Goal: Transaction & Acquisition: Purchase product/service

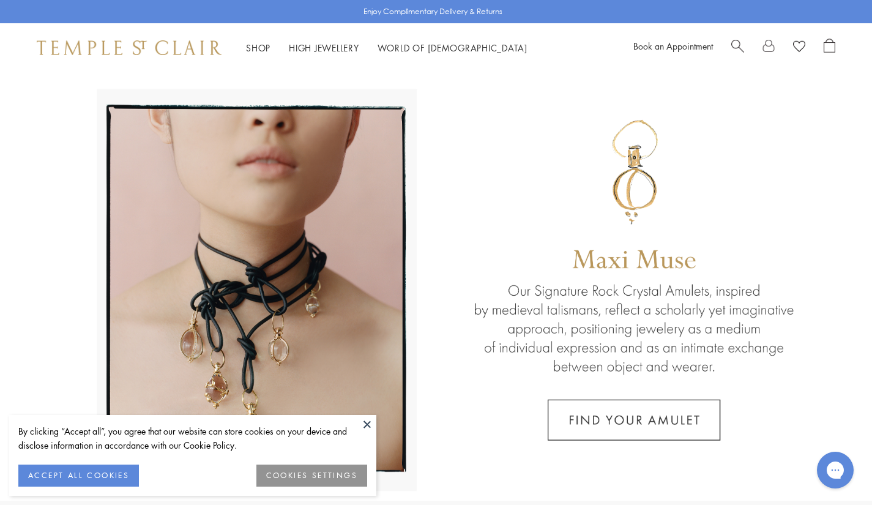
click at [737, 51] on link "Search" at bounding box center [737, 48] width 13 height 18
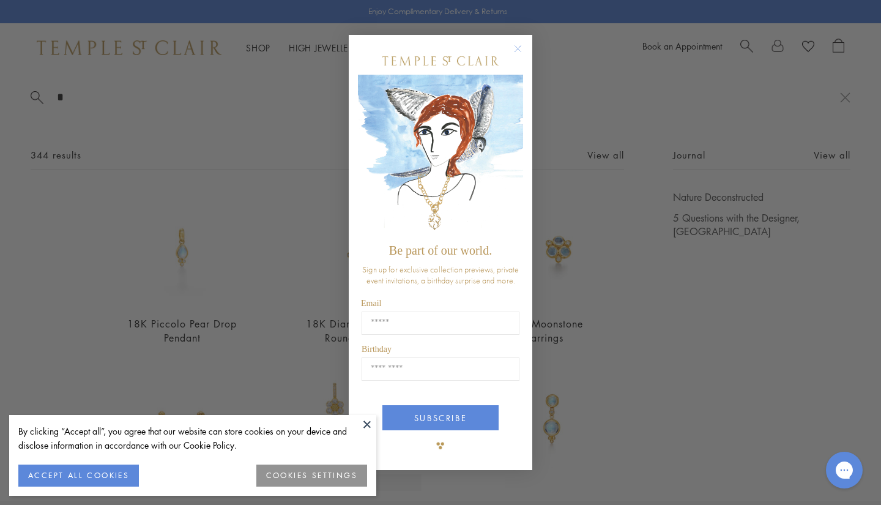
click at [83, 471] on button "ACCEPT ALL COOKIES" at bounding box center [78, 475] width 121 height 22
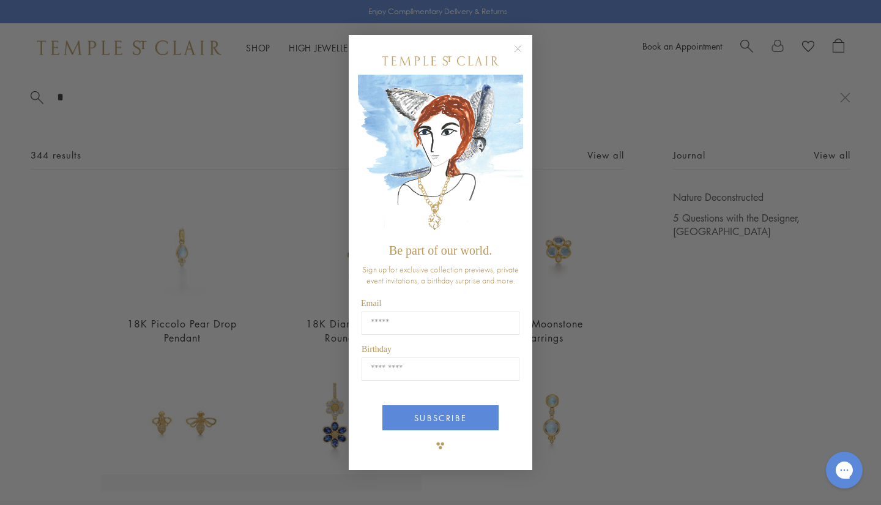
click at [515, 45] on circle "Close dialog" at bounding box center [518, 48] width 15 height 15
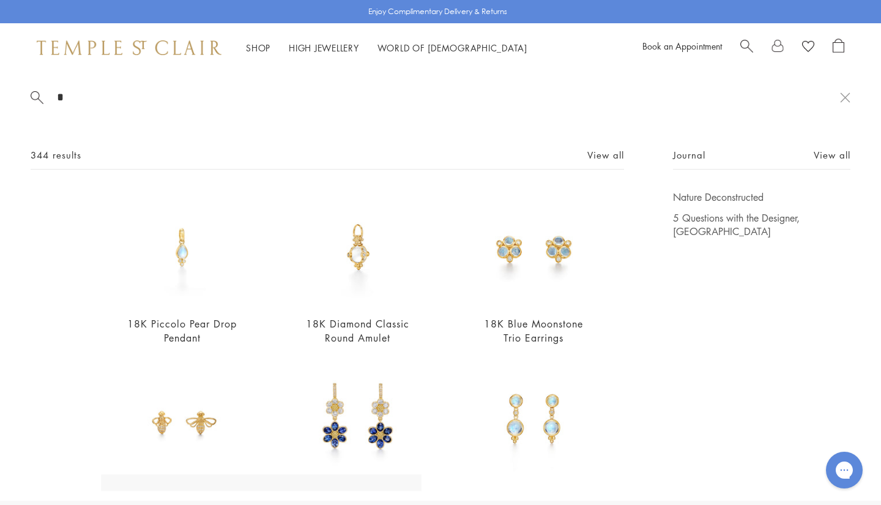
click at [88, 91] on input "*" at bounding box center [448, 97] width 784 height 14
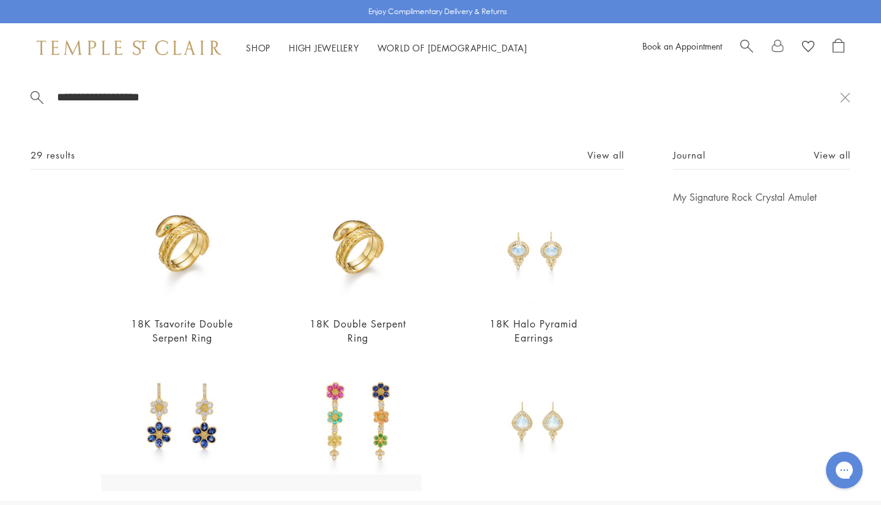
click at [122, 101] on input "**********" at bounding box center [448, 97] width 784 height 14
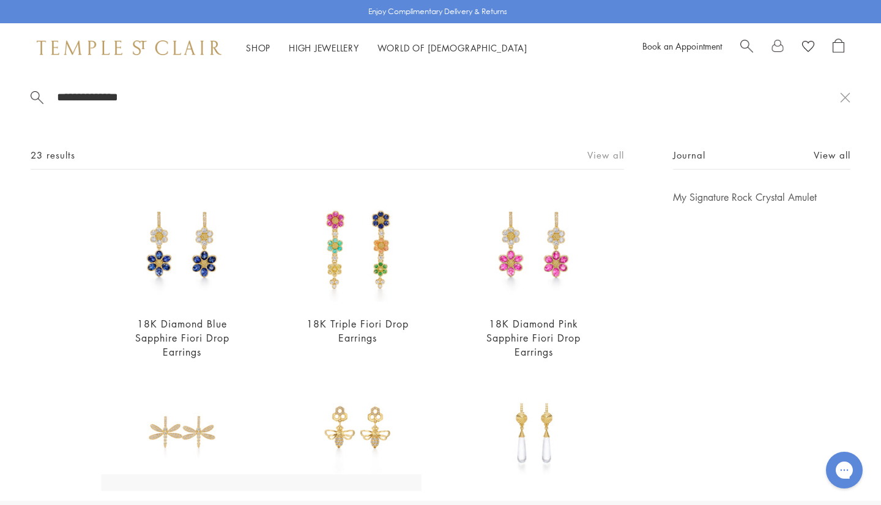
type input "**********"
click at [587, 156] on link "View all" at bounding box center [605, 154] width 37 height 13
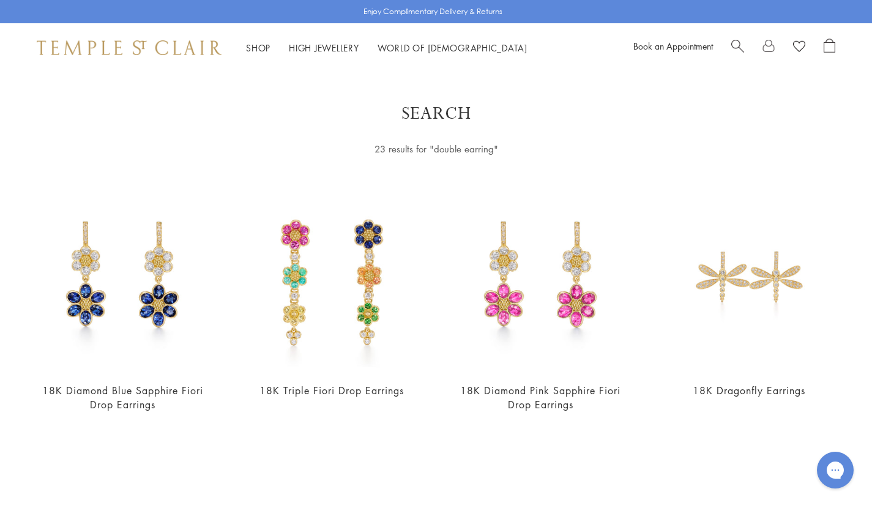
click at [736, 39] on span "Search" at bounding box center [737, 45] width 13 height 13
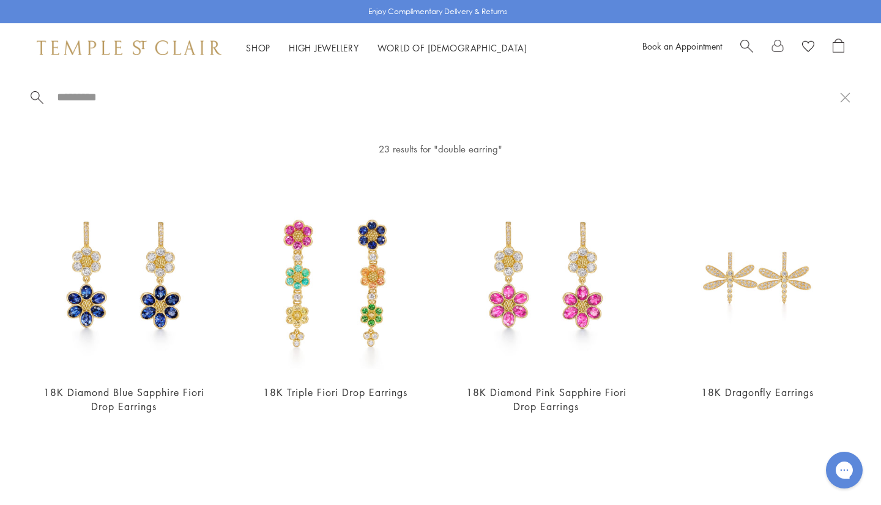
click at [736, 42] on div "Book an Appointment" at bounding box center [744, 48] width 202 height 18
click at [97, 88] on div at bounding box center [440, 97] width 881 height 50
click at [103, 98] on input "search" at bounding box center [448, 97] width 784 height 14
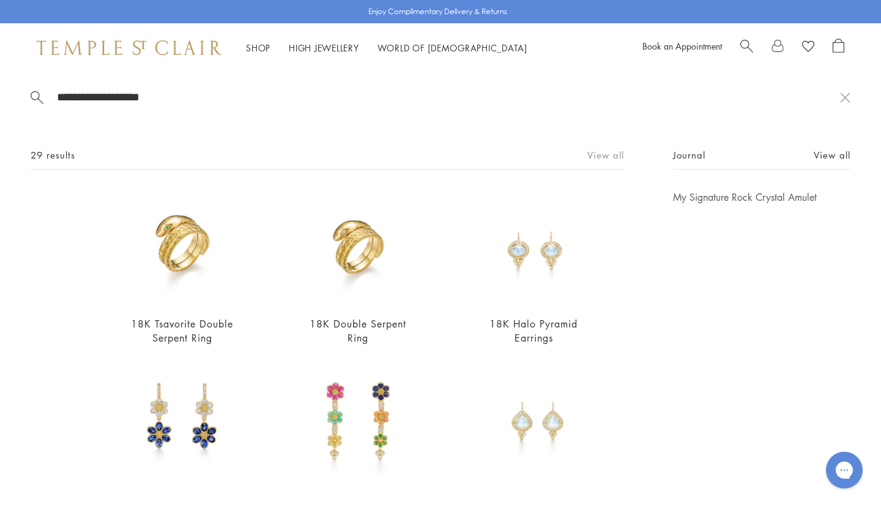
type input "**********"
click at [597, 154] on link "View all" at bounding box center [605, 154] width 37 height 13
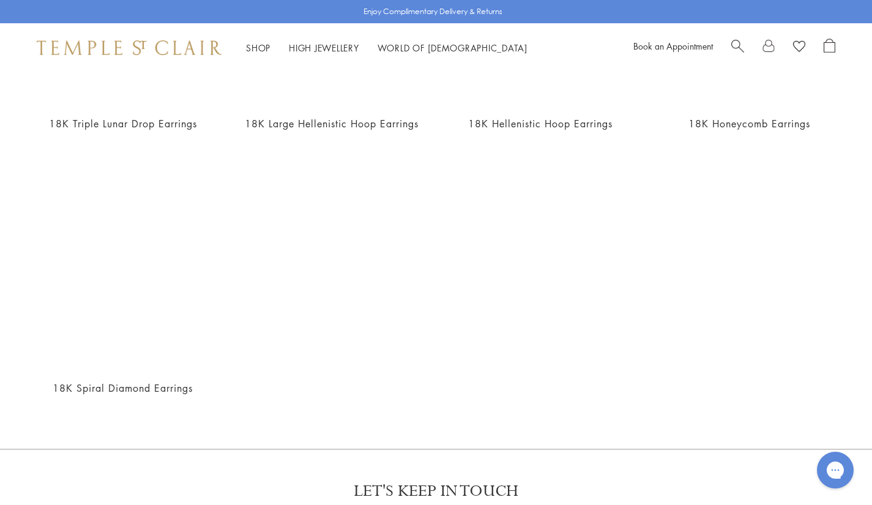
scroll to position [1888, 0]
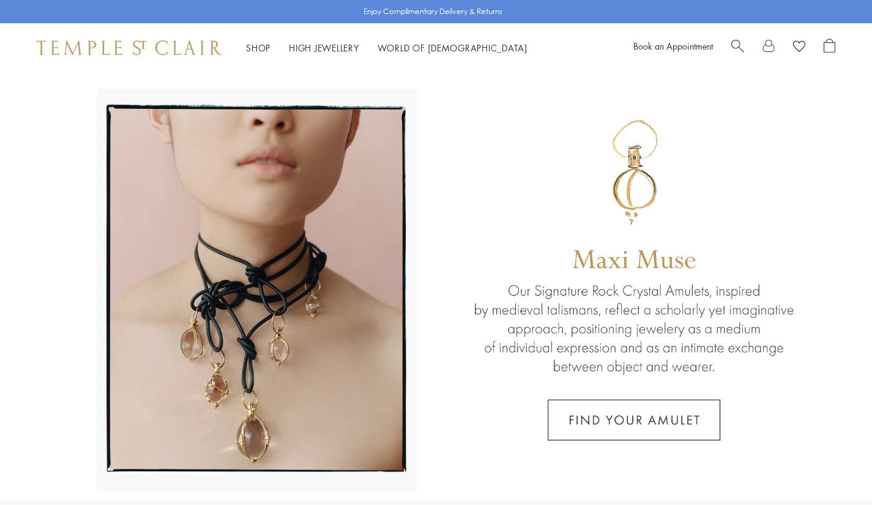
click at [738, 47] on span "Search" at bounding box center [737, 45] width 13 height 13
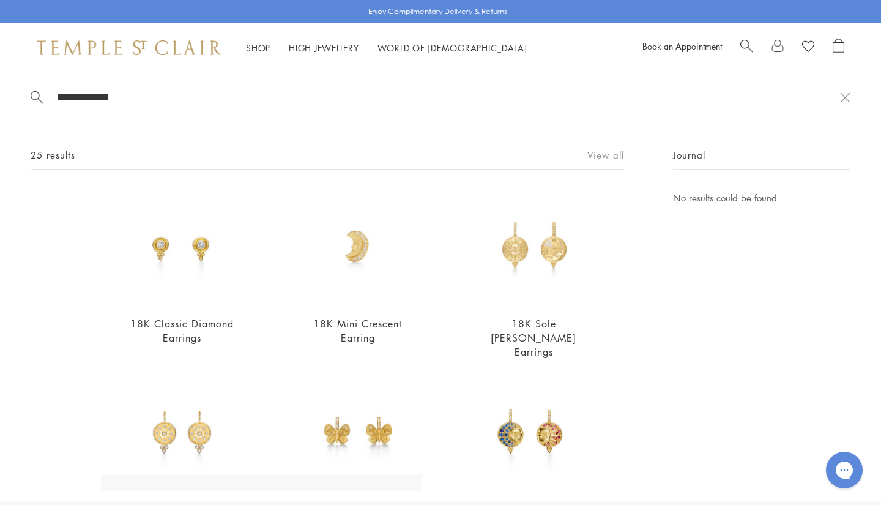
type input "**********"
click at [596, 152] on link "View all" at bounding box center [605, 154] width 37 height 13
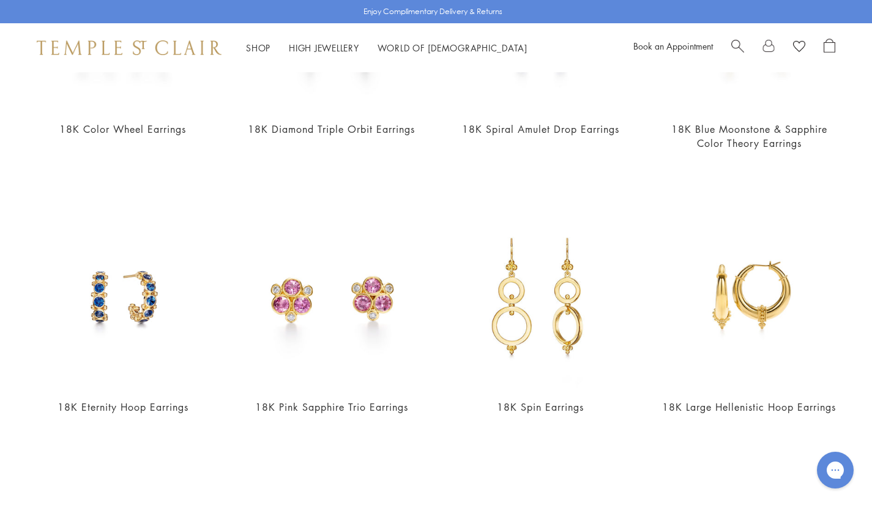
scroll to position [1077, 0]
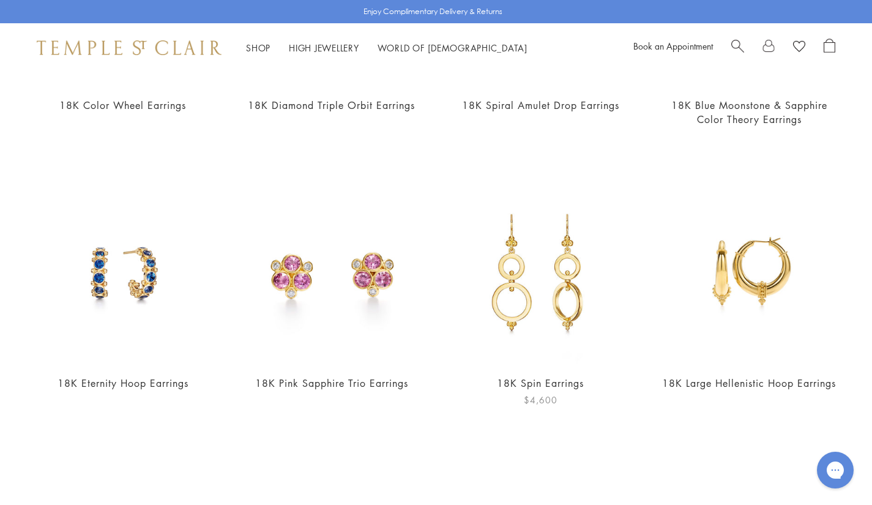
click at [559, 258] on img at bounding box center [541, 272] width 184 height 184
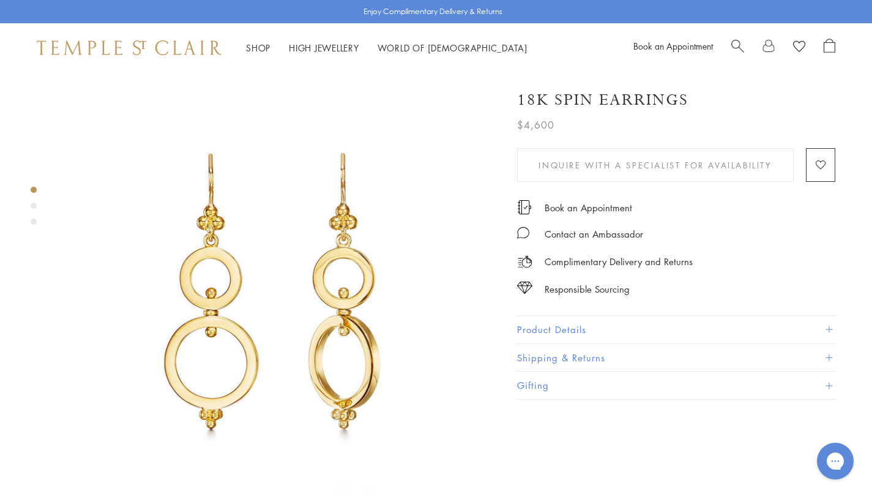
click at [557, 322] on button "Product Details" at bounding box center [676, 330] width 318 height 28
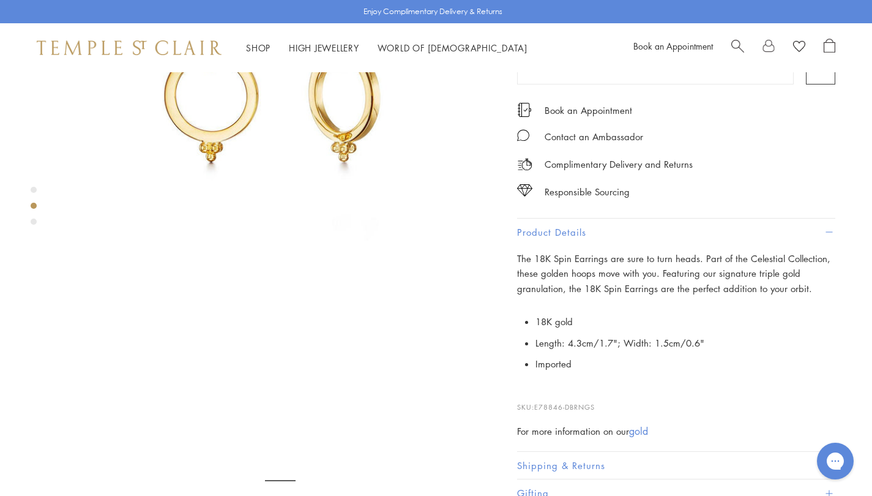
scroll to position [269, 0]
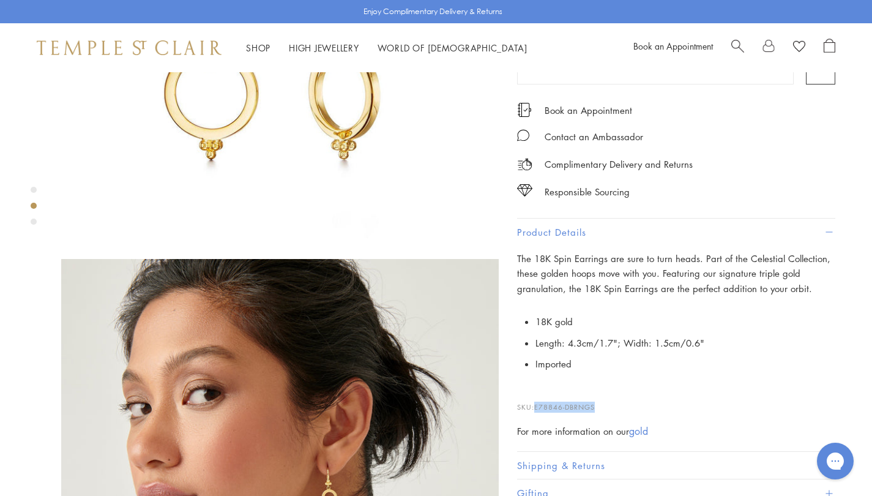
drag, startPoint x: 613, startPoint y: 404, endPoint x: 537, endPoint y: 402, distance: 75.9
click at [537, 402] on p "SKU: E78846-DBRNGS" at bounding box center [676, 400] width 318 height 23
copy span "E78846-DBRNGS"
